Goal: Check status: Check status

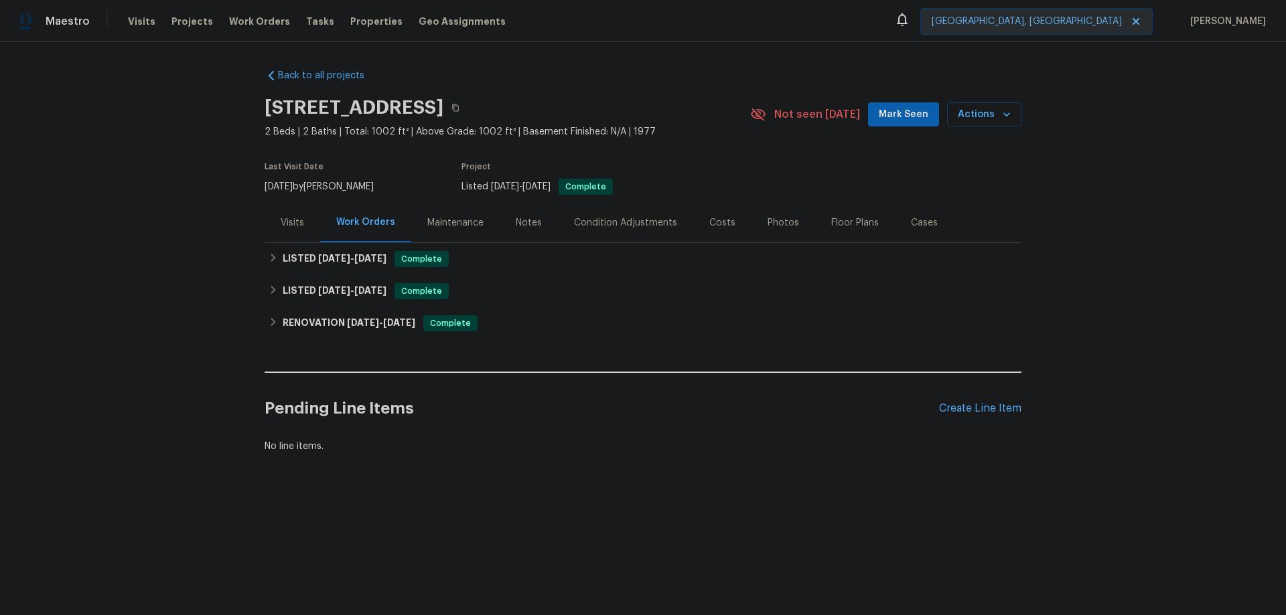
click at [289, 229] on div "Visits" at bounding box center [292, 222] width 23 height 13
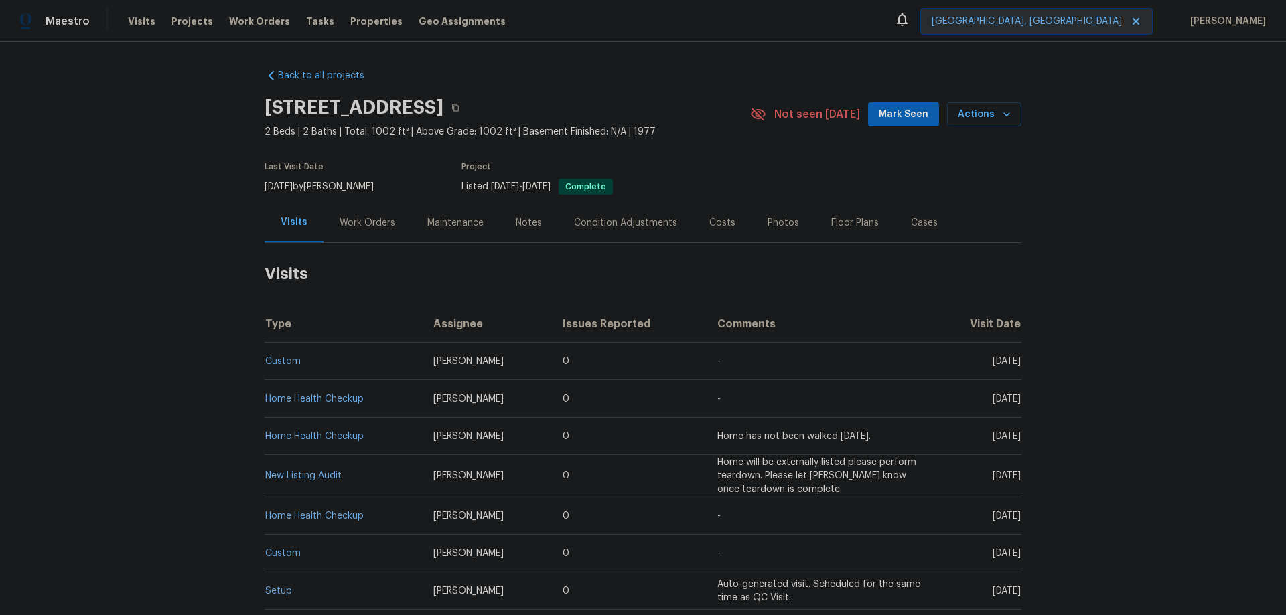
click at [349, 230] on div "Work Orders" at bounding box center [368, 222] width 56 height 13
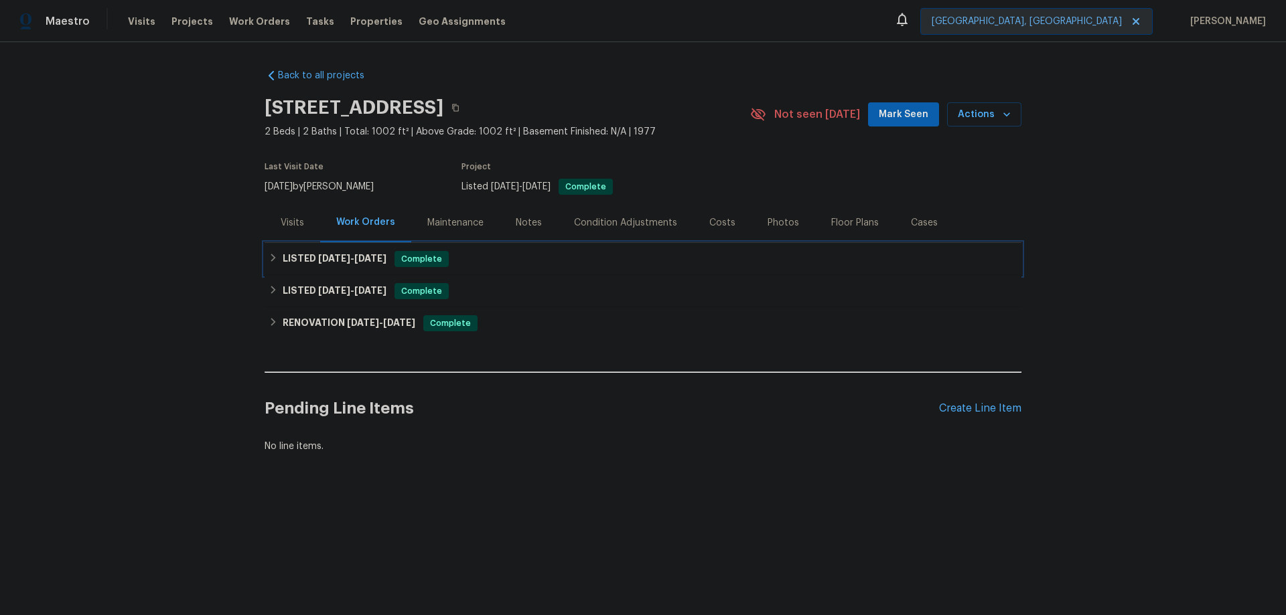
click at [354, 263] on span "[DATE] - [DATE]" at bounding box center [352, 258] width 68 height 9
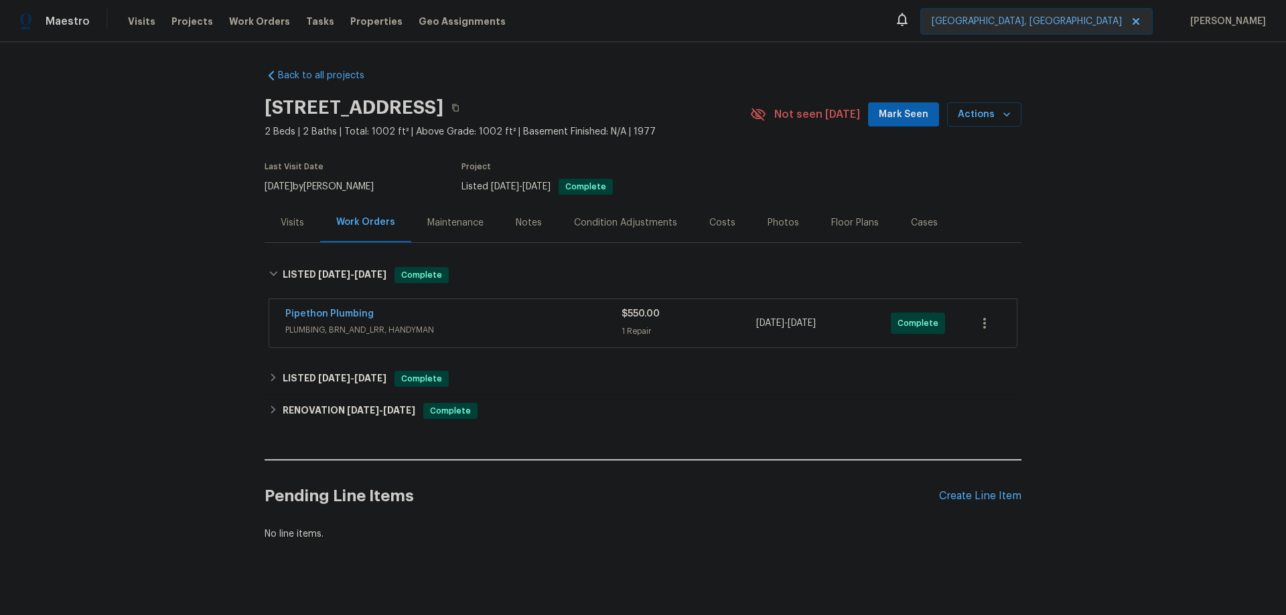
click at [285, 228] on div "Visits" at bounding box center [292, 222] width 23 height 13
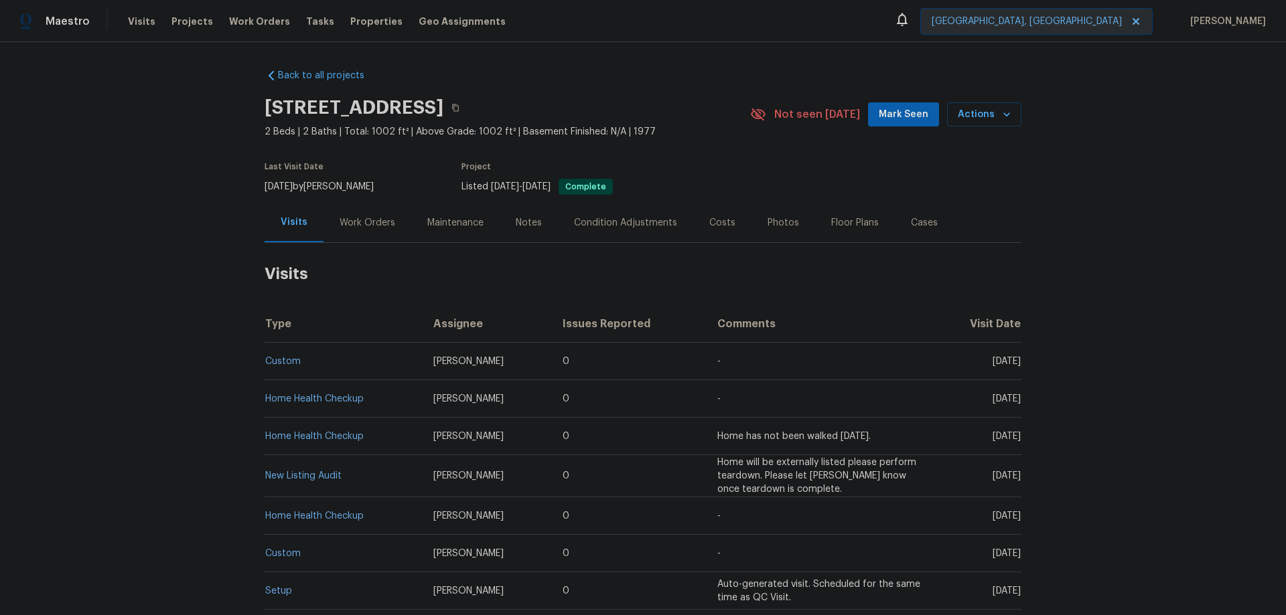
click at [447, 366] on span "[PERSON_NAME]" at bounding box center [468, 361] width 70 height 9
click at [290, 366] on link "Custom" at bounding box center [282, 361] width 35 height 9
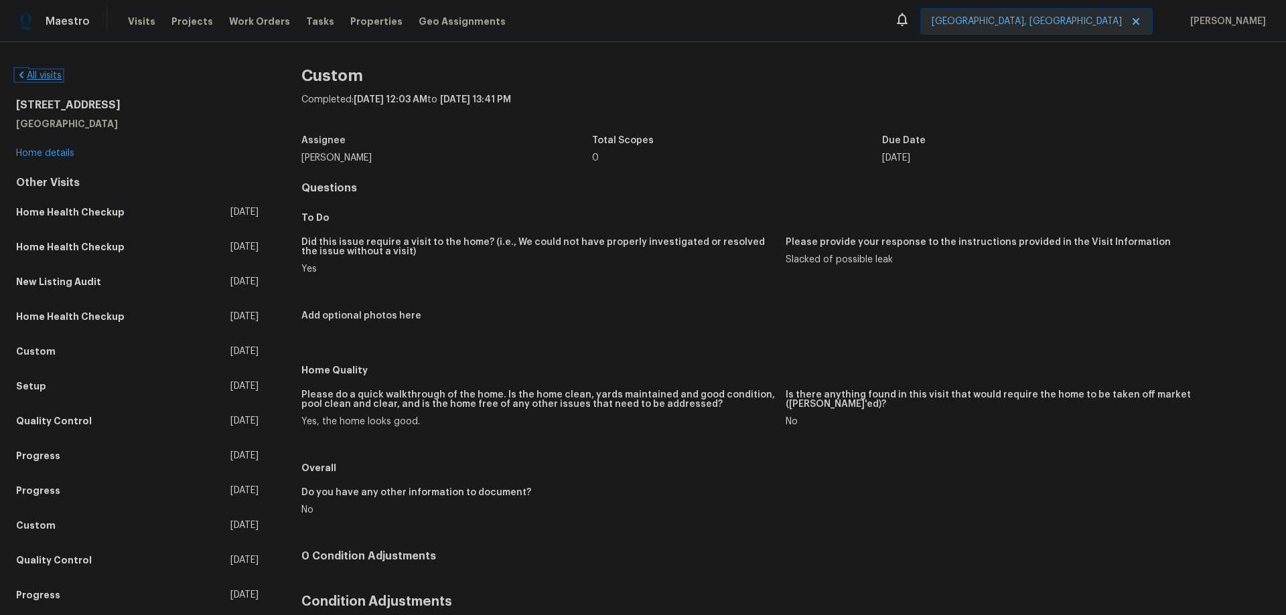
click at [46, 74] on link "All visits" at bounding box center [39, 75] width 46 height 9
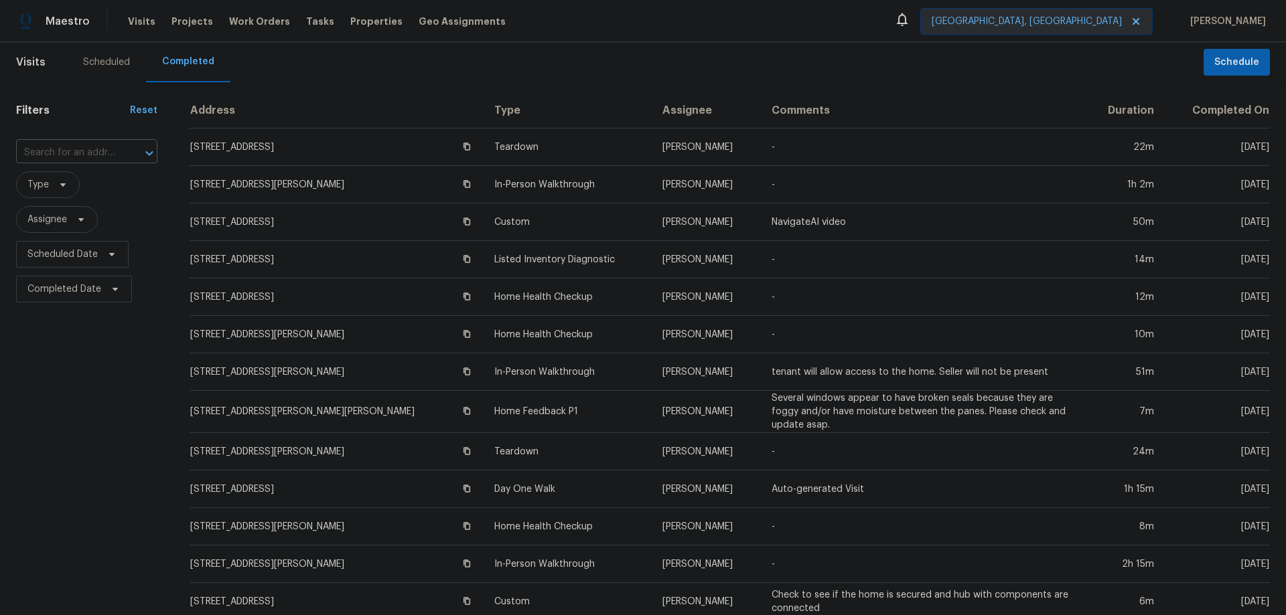
drag, startPoint x: 392, startPoint y: 101, endPoint x: 390, endPoint y: 94, distance: 7.0
